Goal: Task Accomplishment & Management: Use online tool/utility

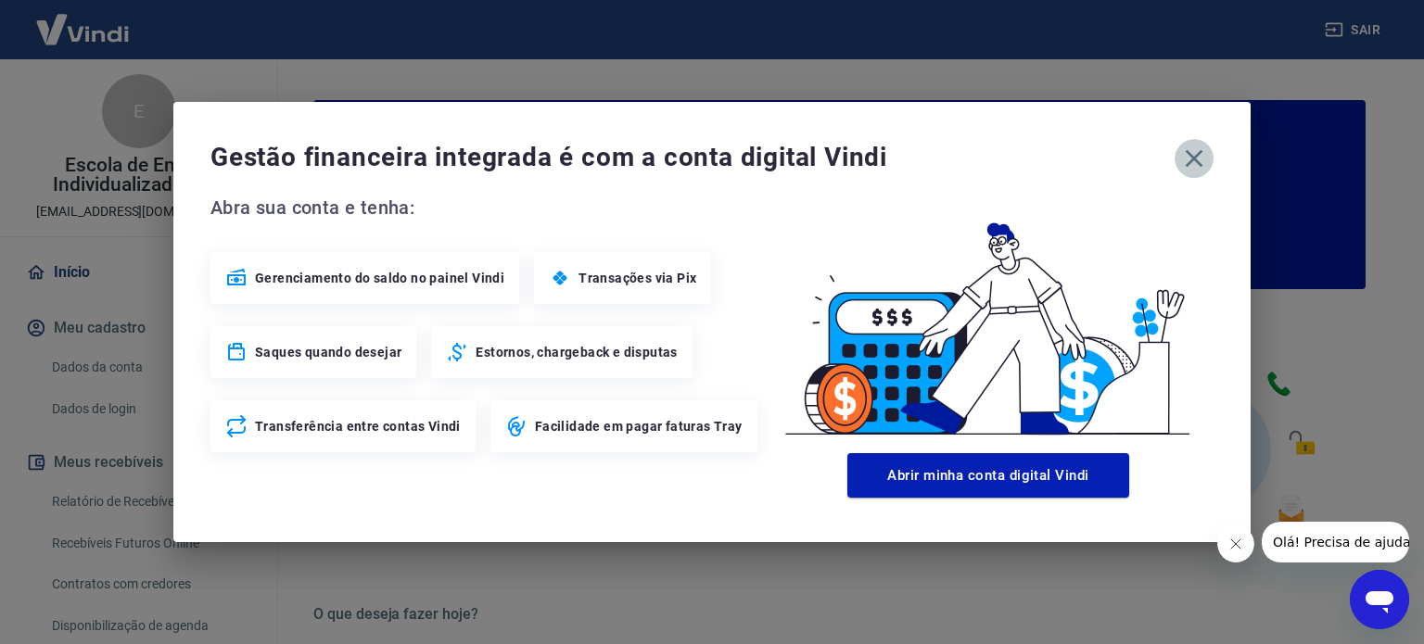
click at [1197, 159] on icon "button" at bounding box center [1195, 159] width 18 height 18
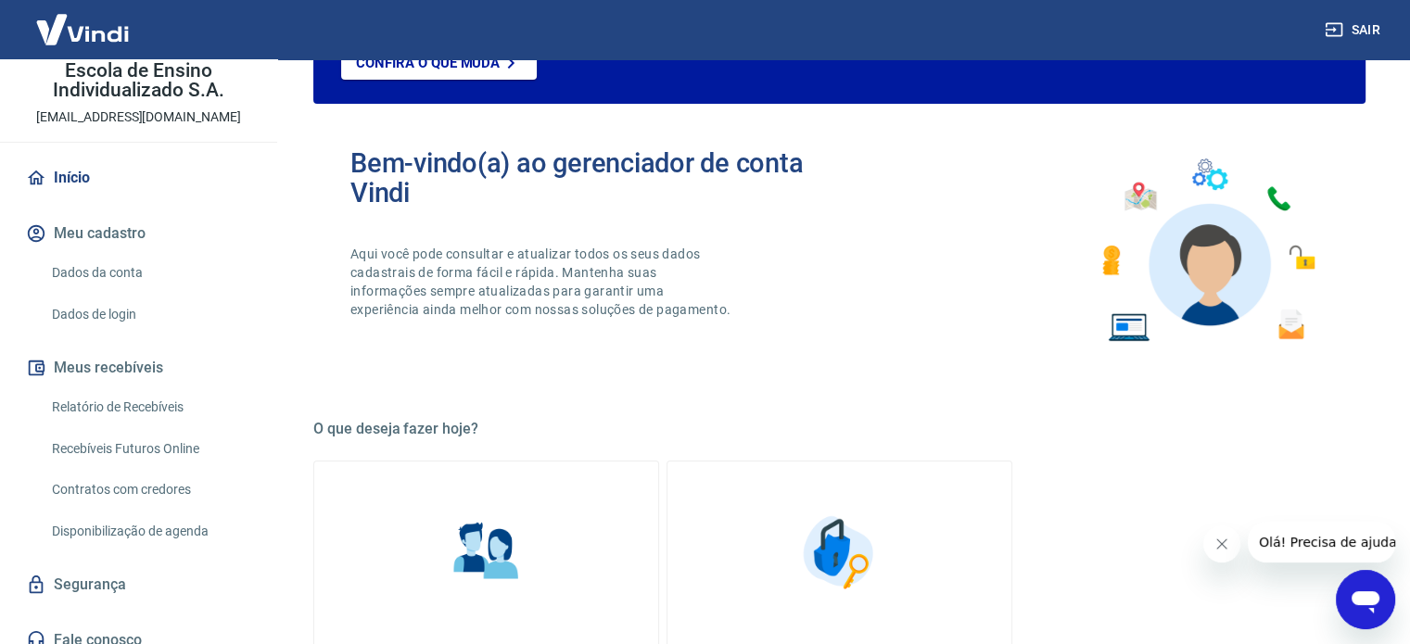
scroll to position [111, 0]
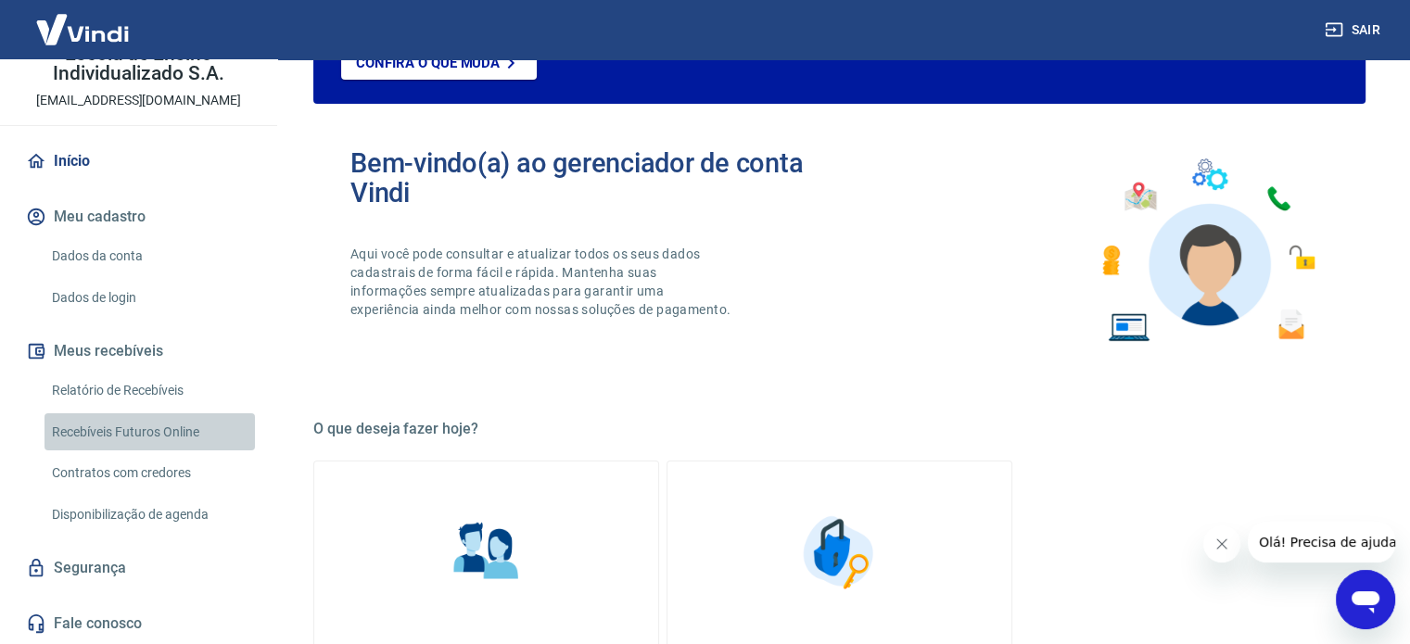
click at [176, 433] on link "Recebíveis Futuros Online" at bounding box center [149, 432] width 210 height 38
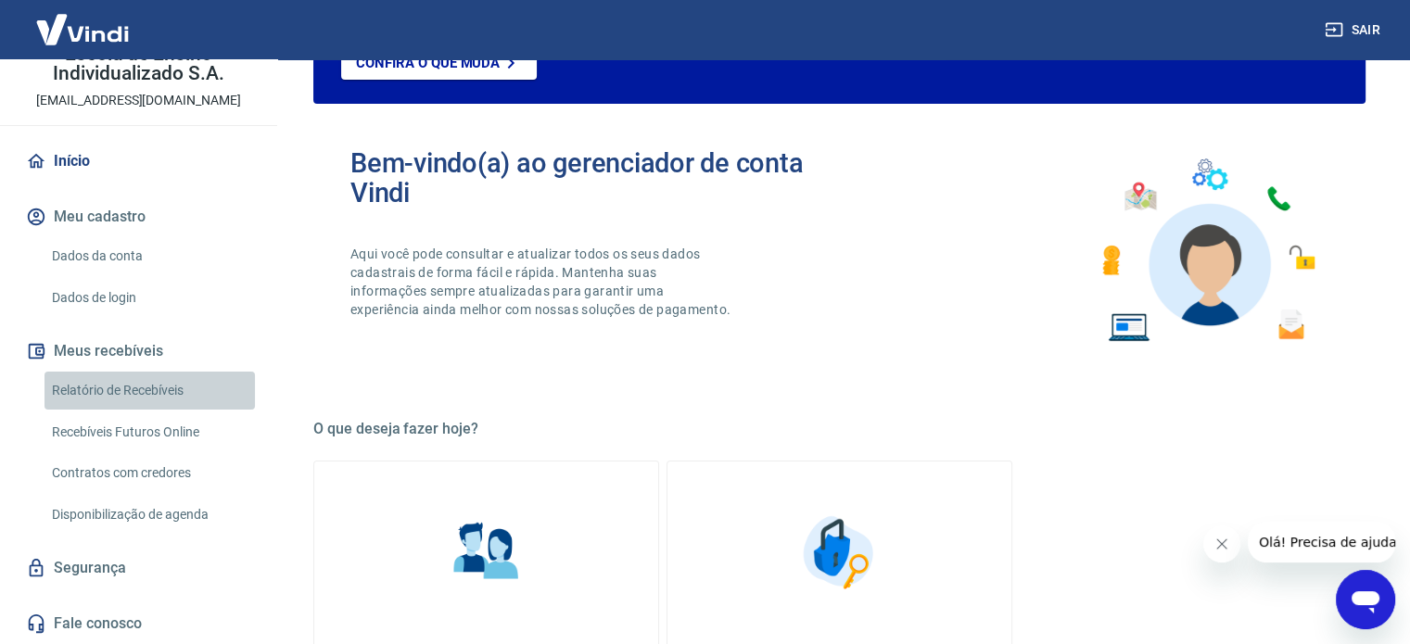
click at [156, 385] on link "Relatório de Recebíveis" at bounding box center [149, 391] width 210 height 38
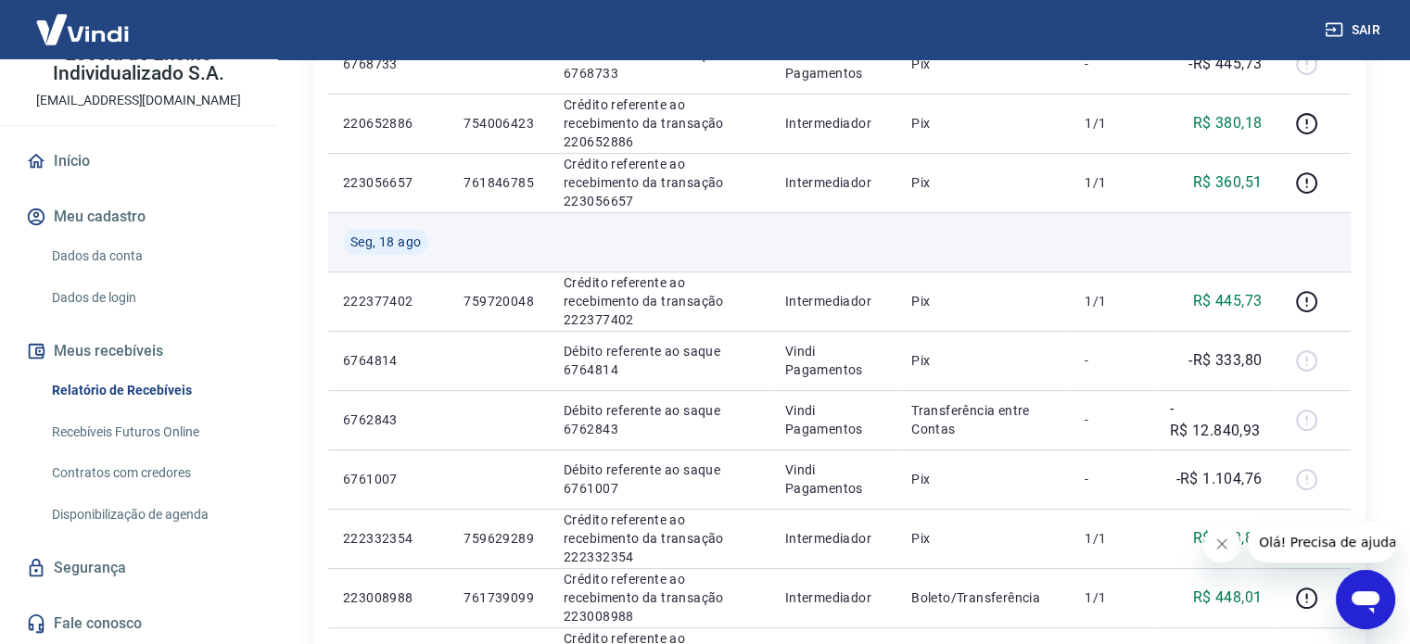
scroll to position [371, 0]
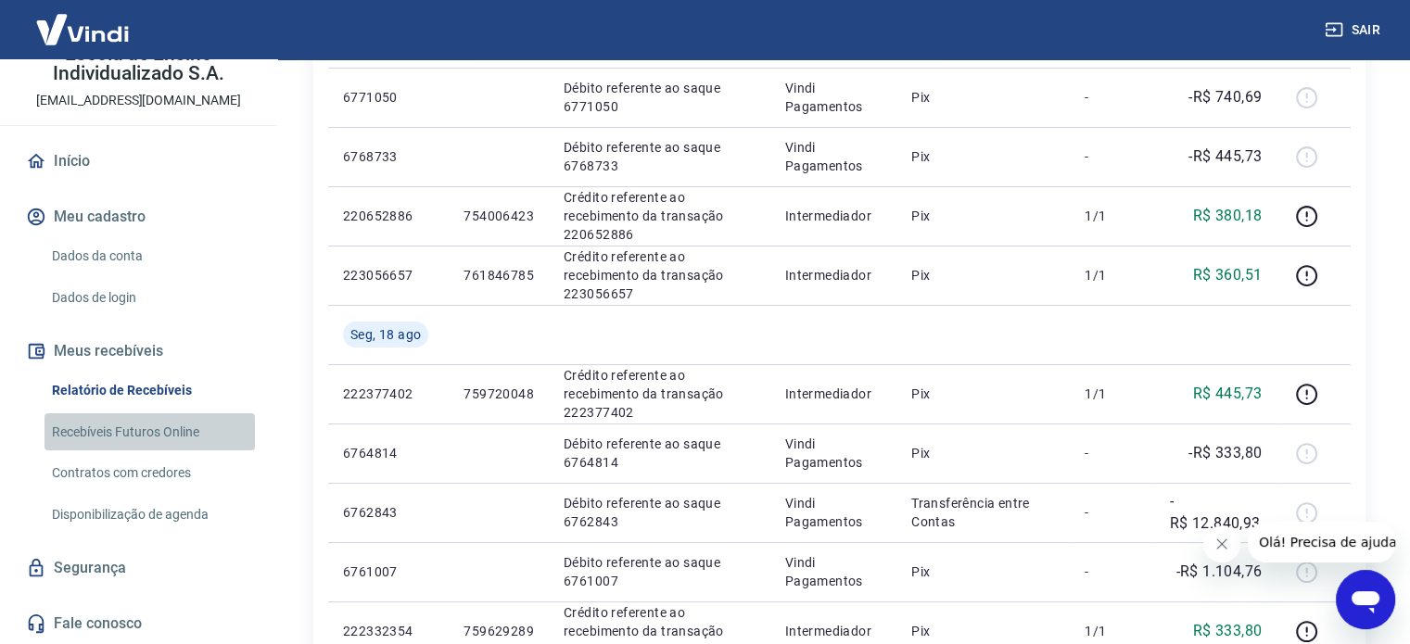
click at [172, 433] on link "Recebíveis Futuros Online" at bounding box center [149, 432] width 210 height 38
